Goal: Task Accomplishment & Management: Complete application form

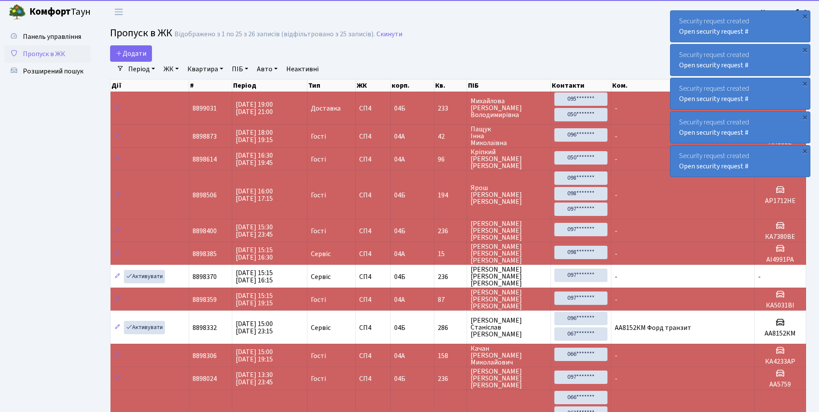
select select "25"
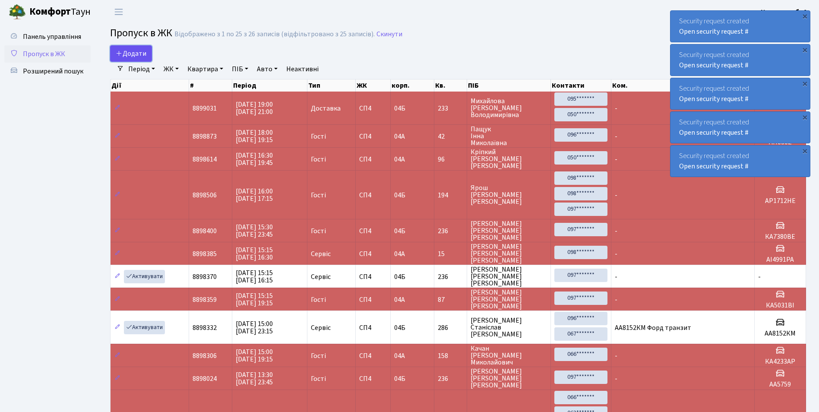
click at [128, 52] on span "Додати" at bounding box center [131, 54] width 31 height 10
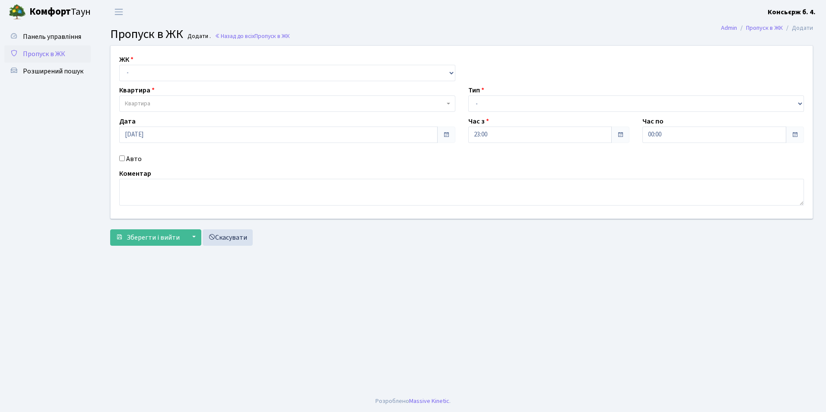
click at [149, 101] on span "Квартира" at bounding box center [137, 103] width 25 height 9
type input "227"
click at [145, 96] on span "Квартира" at bounding box center [287, 103] width 336 height 16
click at [141, 77] on select "- СП4, Столичне шосе, 5" at bounding box center [287, 73] width 336 height 16
select select "325"
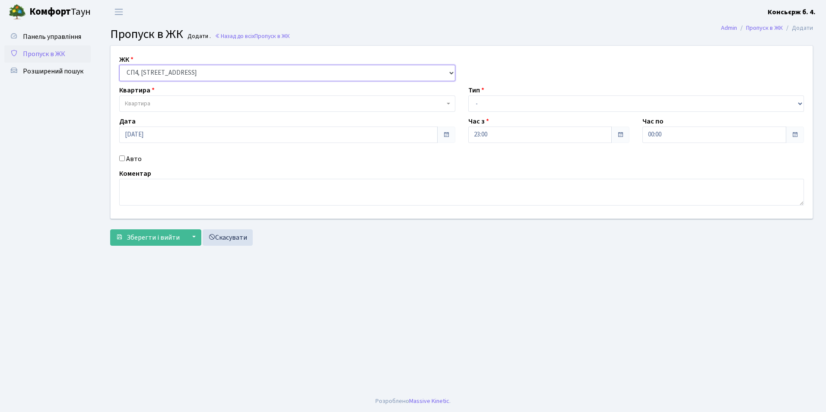
click at [119, 65] on select "- СП4, Столичне шосе, 5" at bounding box center [287, 73] width 336 height 16
select select
click at [138, 105] on span "Квартира" at bounding box center [137, 103] width 25 height 9
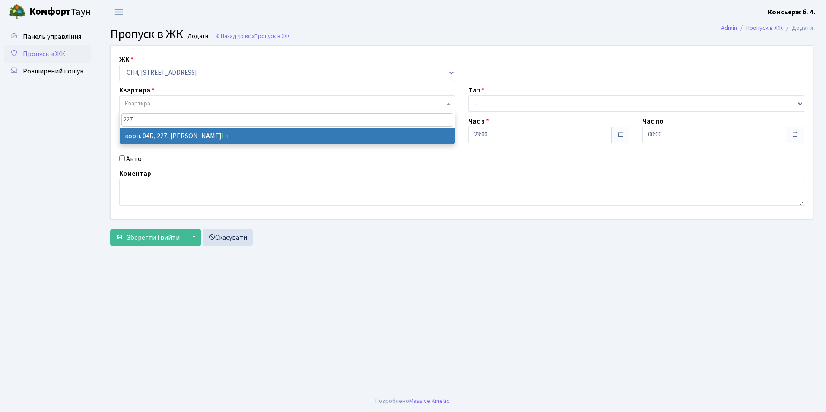
type input "227"
select select "21255"
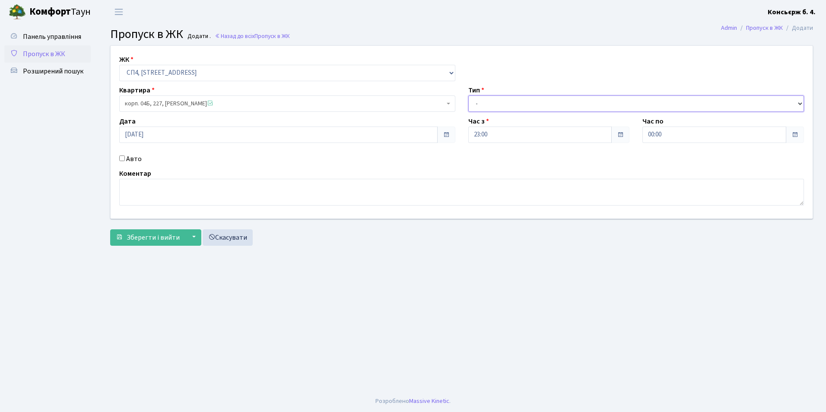
click at [534, 100] on select "- Доставка Таксі Гості Сервіс" at bounding box center [636, 103] width 336 height 16
select select "1"
click at [468, 95] on select "- Доставка Таксі Гості Сервіс" at bounding box center [636, 103] width 336 height 16
click at [157, 237] on span "Зберегти і вийти" at bounding box center [153, 238] width 53 height 10
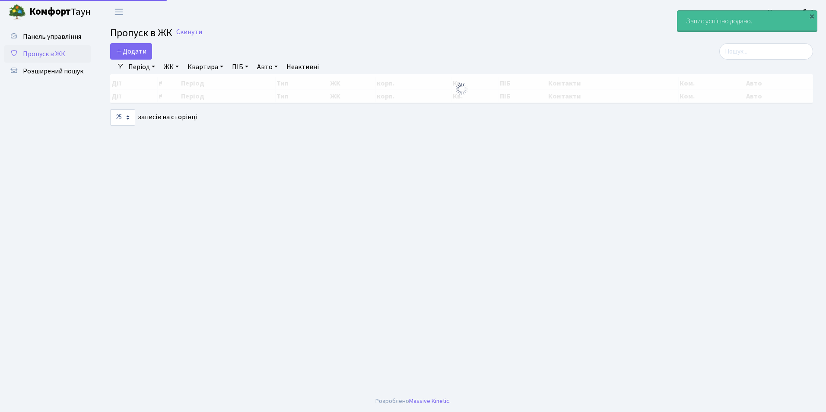
select select "25"
